Goal: Information Seeking & Learning: Obtain resource

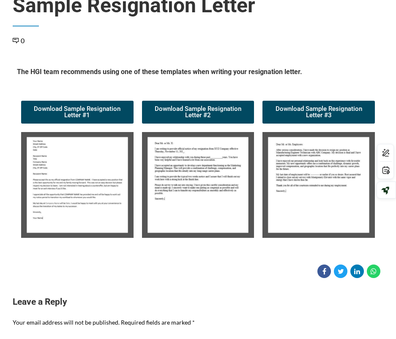
scroll to position [76, 0]
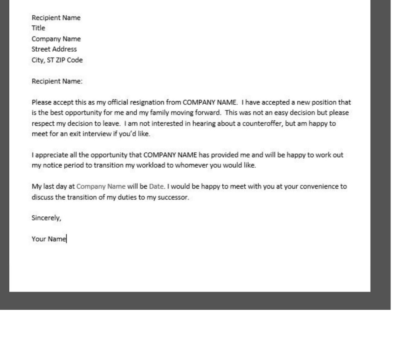
drag, startPoint x: 267, startPoint y: 135, endPoint x: 99, endPoint y: 184, distance: 175.0
click at [99, 184] on img at bounding box center [77, 180] width 113 height 106
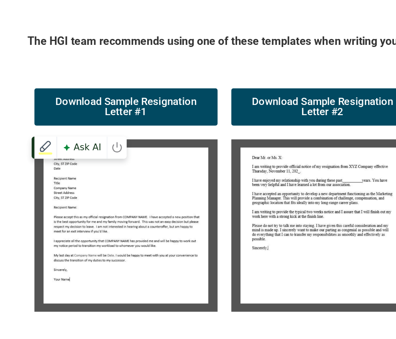
drag, startPoint x: 99, startPoint y: 184, endPoint x: 117, endPoint y: 132, distance: 54.3
click at [117, 132] on img at bounding box center [77, 180] width 113 height 106
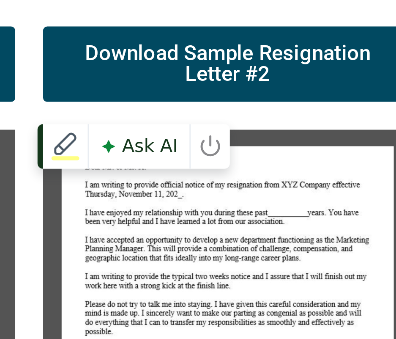
click at [221, 147] on img at bounding box center [198, 180] width 113 height 106
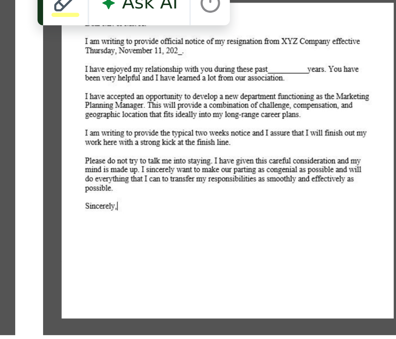
click at [218, 195] on img at bounding box center [198, 180] width 113 height 106
